Goal: Find specific page/section: Find specific page/section

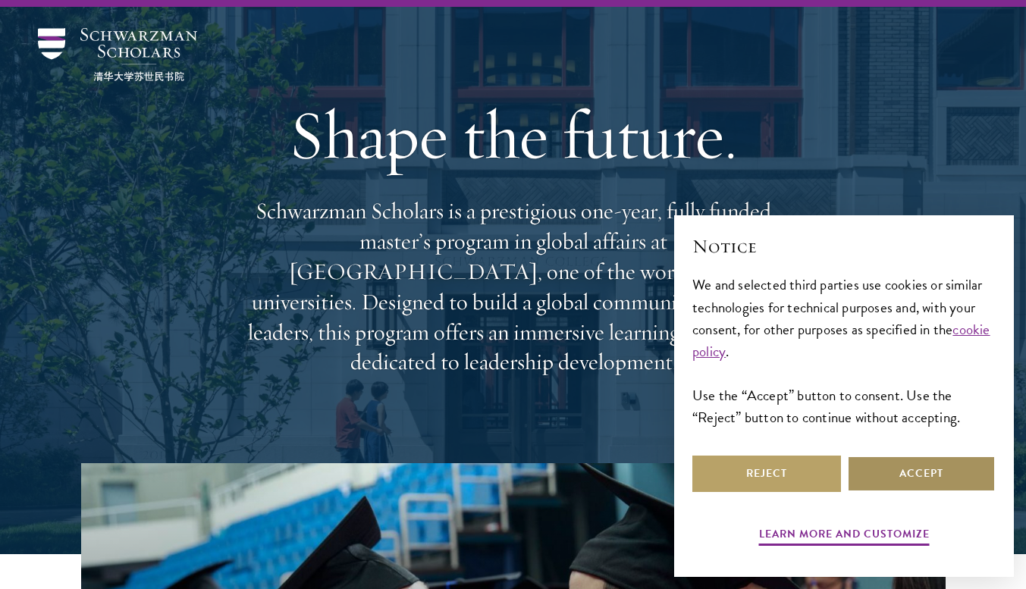
click at [904, 462] on button "Accept" at bounding box center [921, 474] width 149 height 36
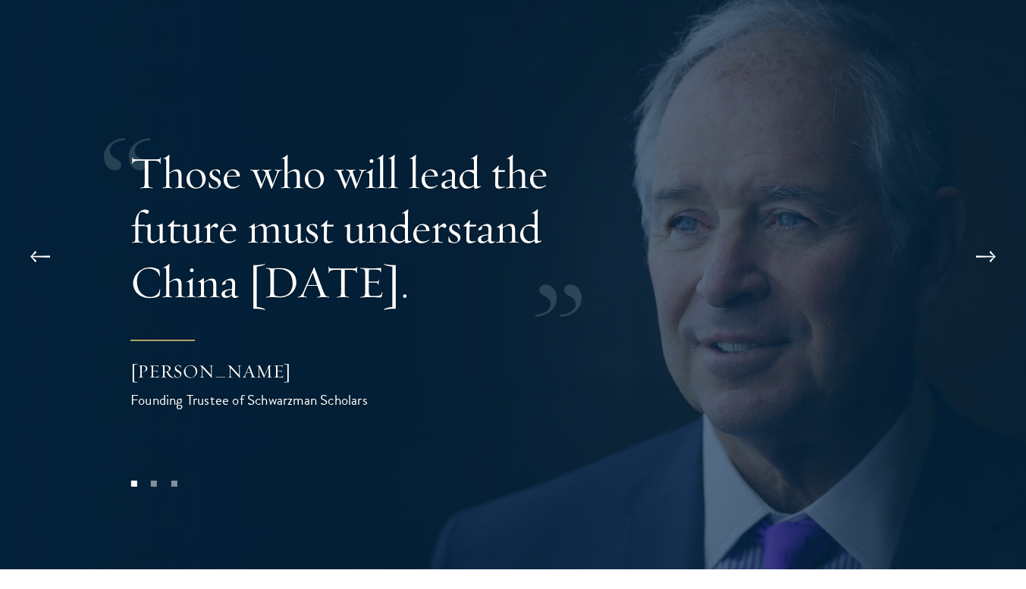
scroll to position [2985, 0]
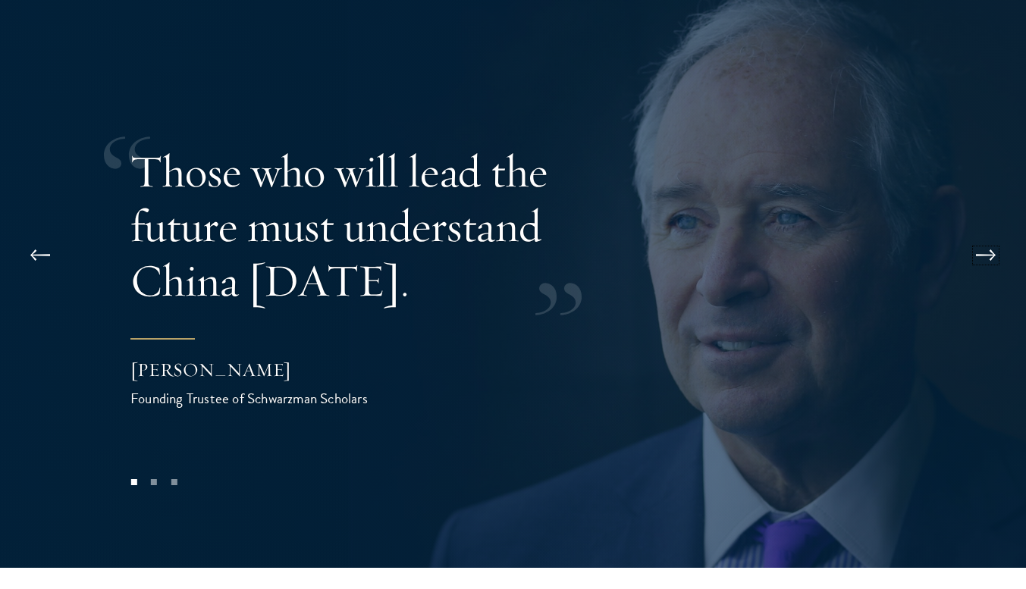
click at [993, 234] on button at bounding box center [986, 255] width 50 height 42
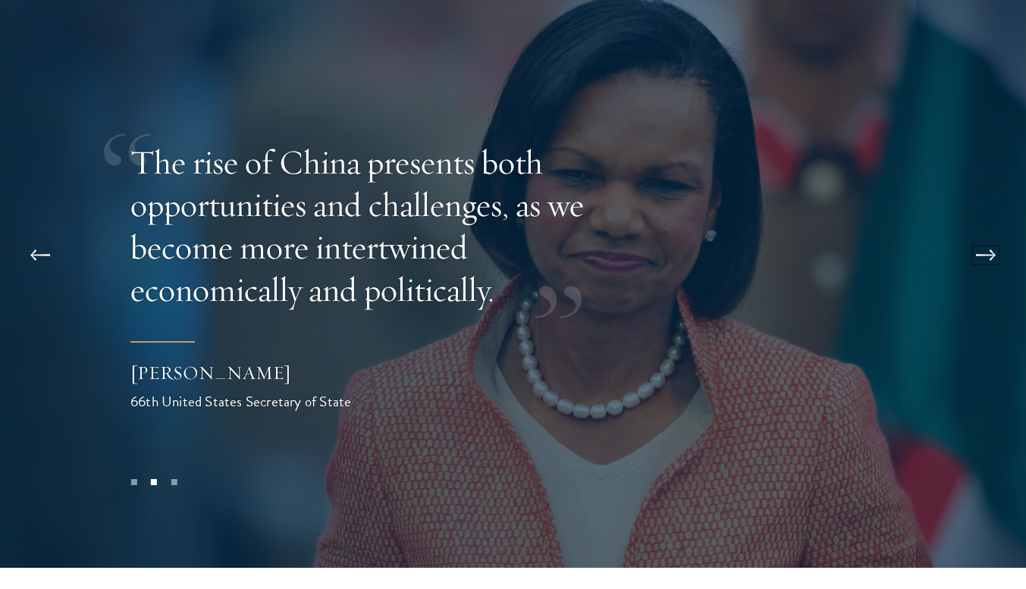
click at [993, 234] on button at bounding box center [986, 255] width 50 height 42
drag, startPoint x: 993, startPoint y: 197, endPoint x: 948, endPoint y: 179, distance: 49.0
click at [948, 179] on div "Those who will lead the future must understand China [DATE]. [PERSON_NAME] Foun…" at bounding box center [513, 277] width 1026 height 582
drag, startPoint x: 948, startPoint y: 179, endPoint x: 992, endPoint y: 226, distance: 64.4
click at [992, 226] on div "Those who will lead the future must understand China [DATE]. [PERSON_NAME] Foun…" at bounding box center [513, 277] width 1026 height 582
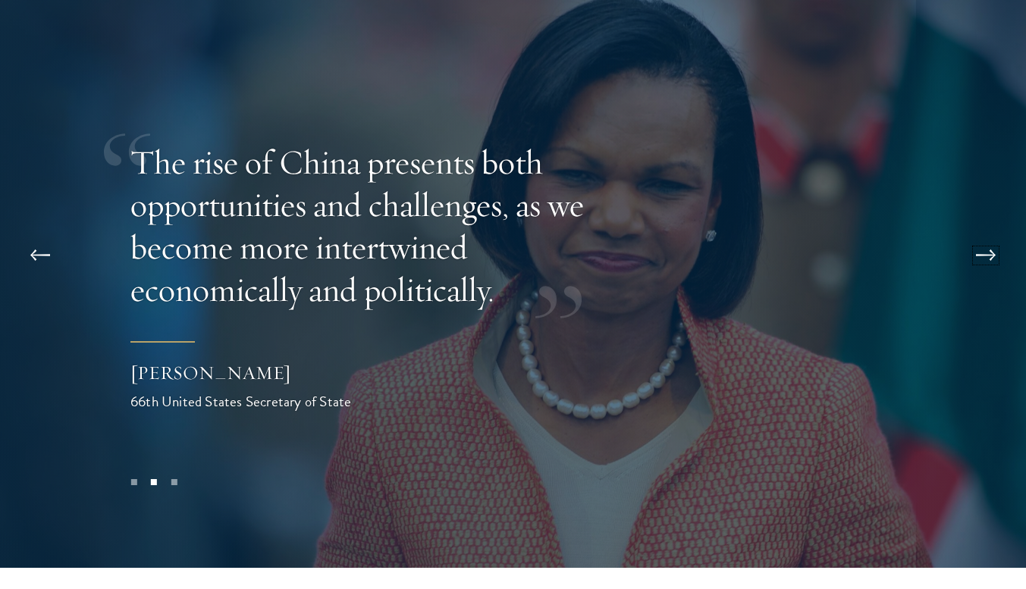
click at [994, 234] on button at bounding box center [986, 255] width 50 height 42
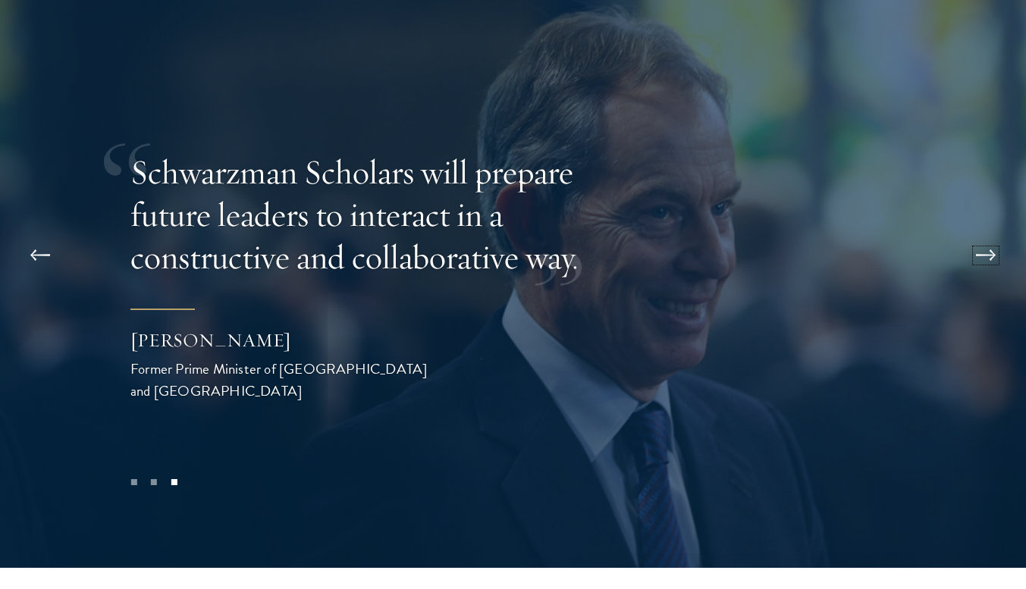
click at [994, 234] on button at bounding box center [986, 255] width 50 height 42
drag, startPoint x: 994, startPoint y: 202, endPoint x: 980, endPoint y: 215, distance: 18.8
click at [980, 234] on button at bounding box center [986, 255] width 50 height 42
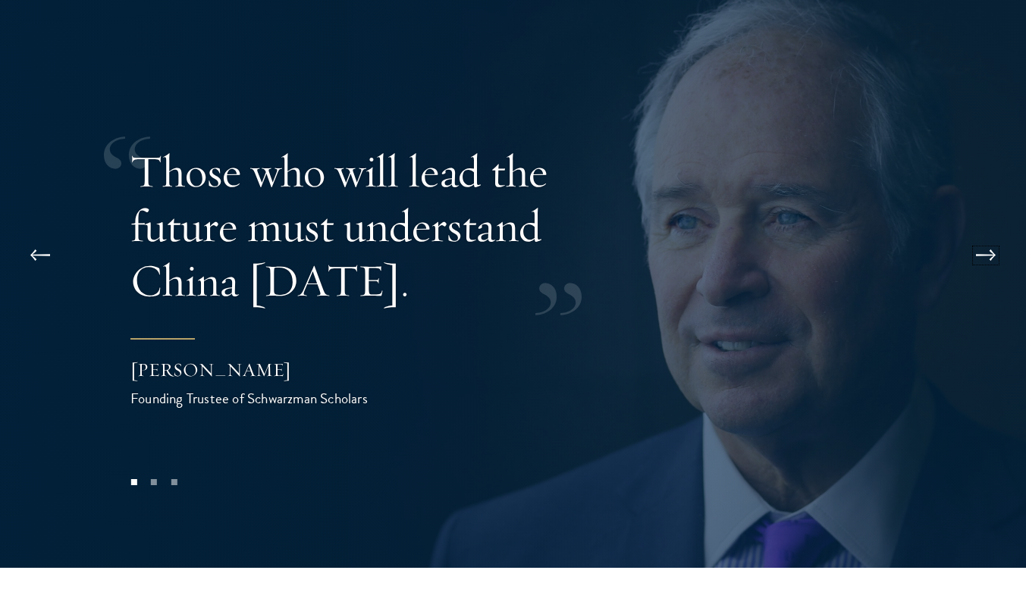
click at [980, 234] on button at bounding box center [986, 255] width 50 height 42
drag, startPoint x: 980, startPoint y: 215, endPoint x: 955, endPoint y: 228, distance: 27.8
click at [955, 228] on div "Those who will lead the future must understand China [DATE]. [PERSON_NAME] Foun…" at bounding box center [513, 277] width 1026 height 582
click at [955, 228] on div at bounding box center [513, 277] width 1026 height 582
click at [984, 234] on button at bounding box center [986, 255] width 50 height 42
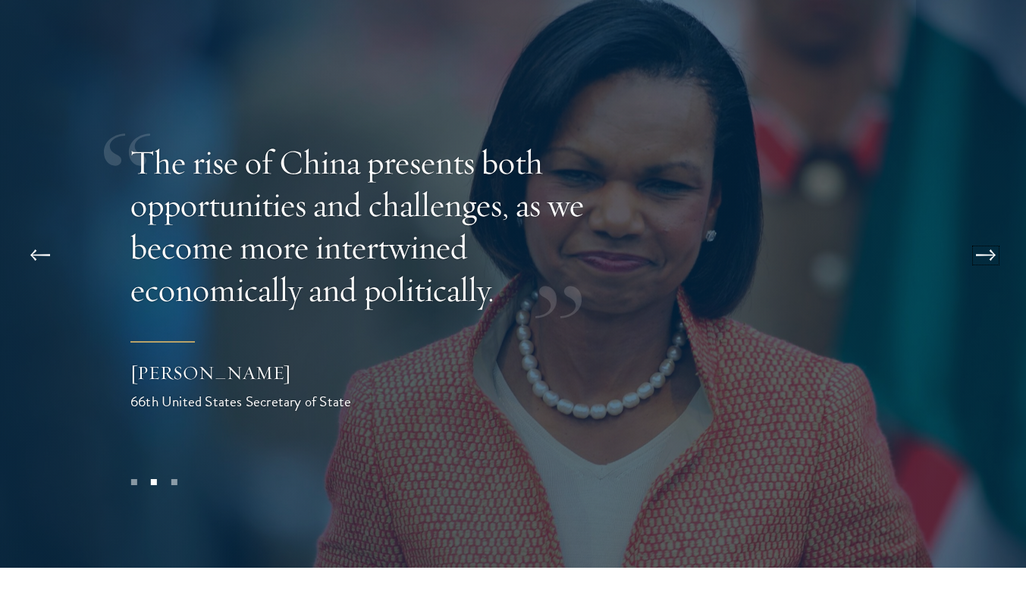
click at [984, 234] on button at bounding box center [986, 255] width 50 height 42
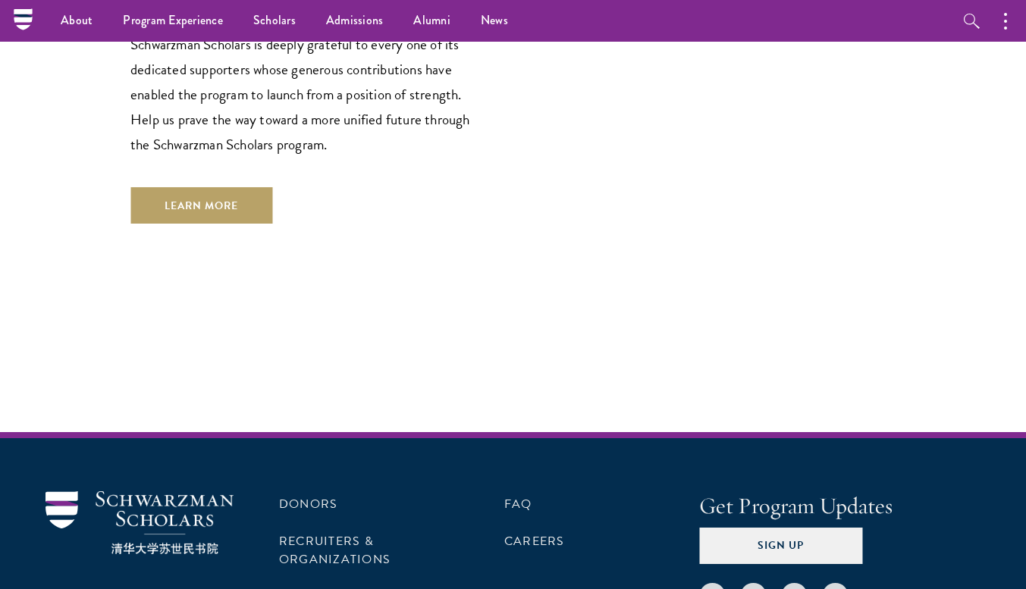
scroll to position [4489, 0]
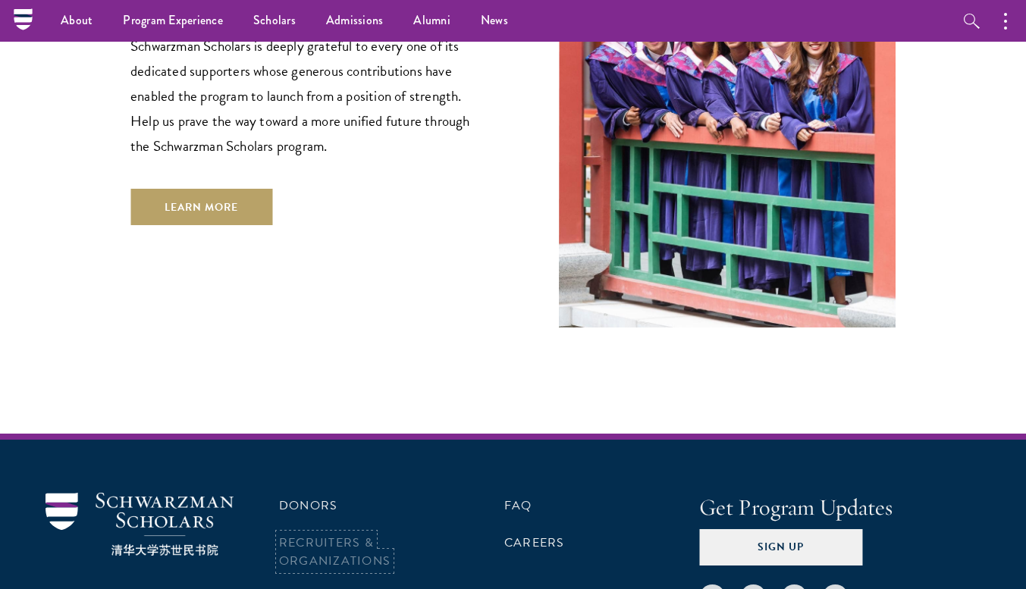
click at [355, 534] on link "Recruiters & Organizations" at bounding box center [334, 552] width 111 height 36
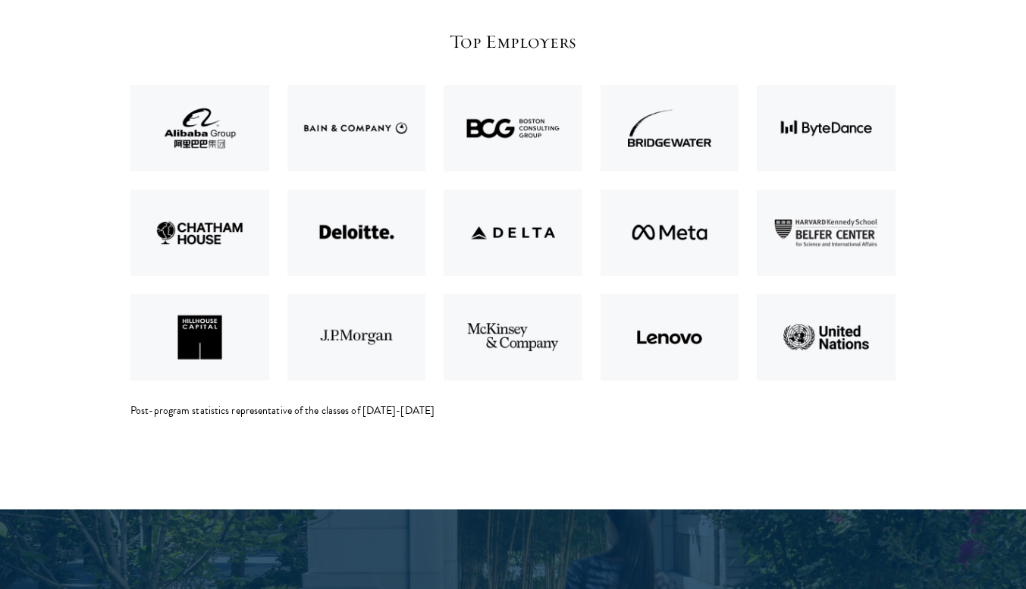
scroll to position [3284, 0]
